Goal: Task Accomplishment & Management: Use online tool/utility

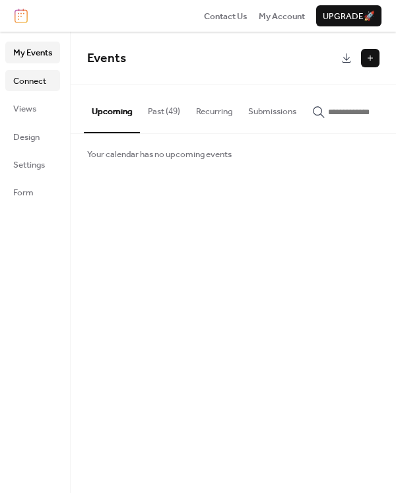
click at [41, 77] on span "Connect" at bounding box center [29, 81] width 33 height 13
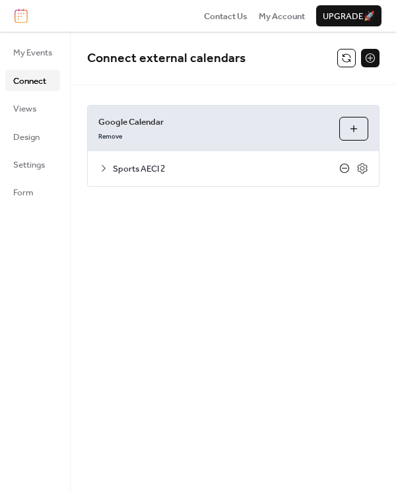
click at [341, 172] on icon at bounding box center [344, 168] width 11 height 11
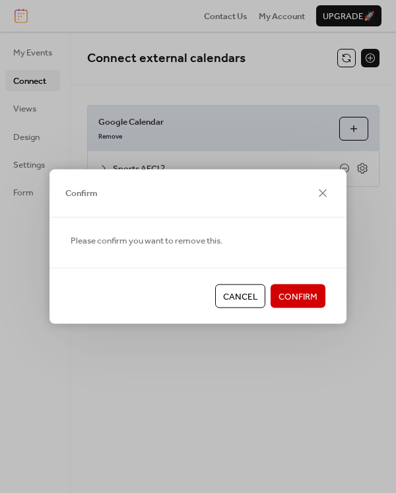
click at [308, 296] on span "Confirm" at bounding box center [298, 296] width 39 height 13
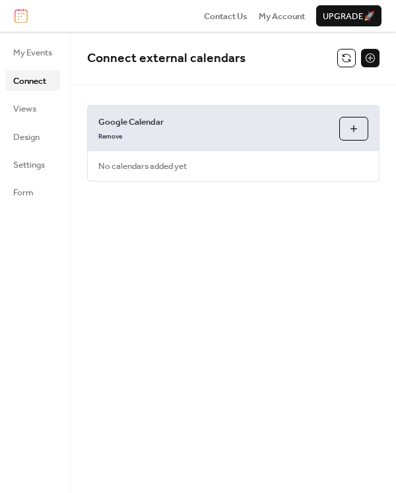
click at [351, 130] on button "Choose Calendars" at bounding box center [353, 129] width 29 height 24
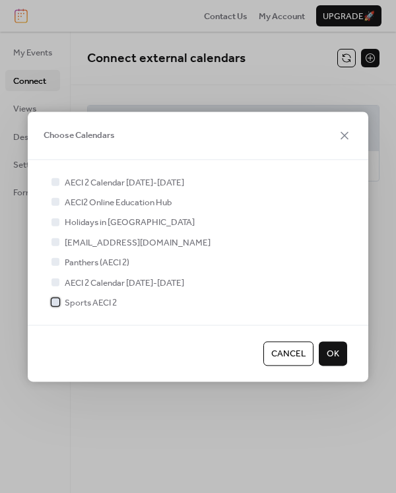
click at [57, 298] on div at bounding box center [55, 302] width 13 height 13
click at [337, 352] on span "OK" at bounding box center [333, 354] width 13 height 13
